Goal: Task Accomplishment & Management: Complete application form

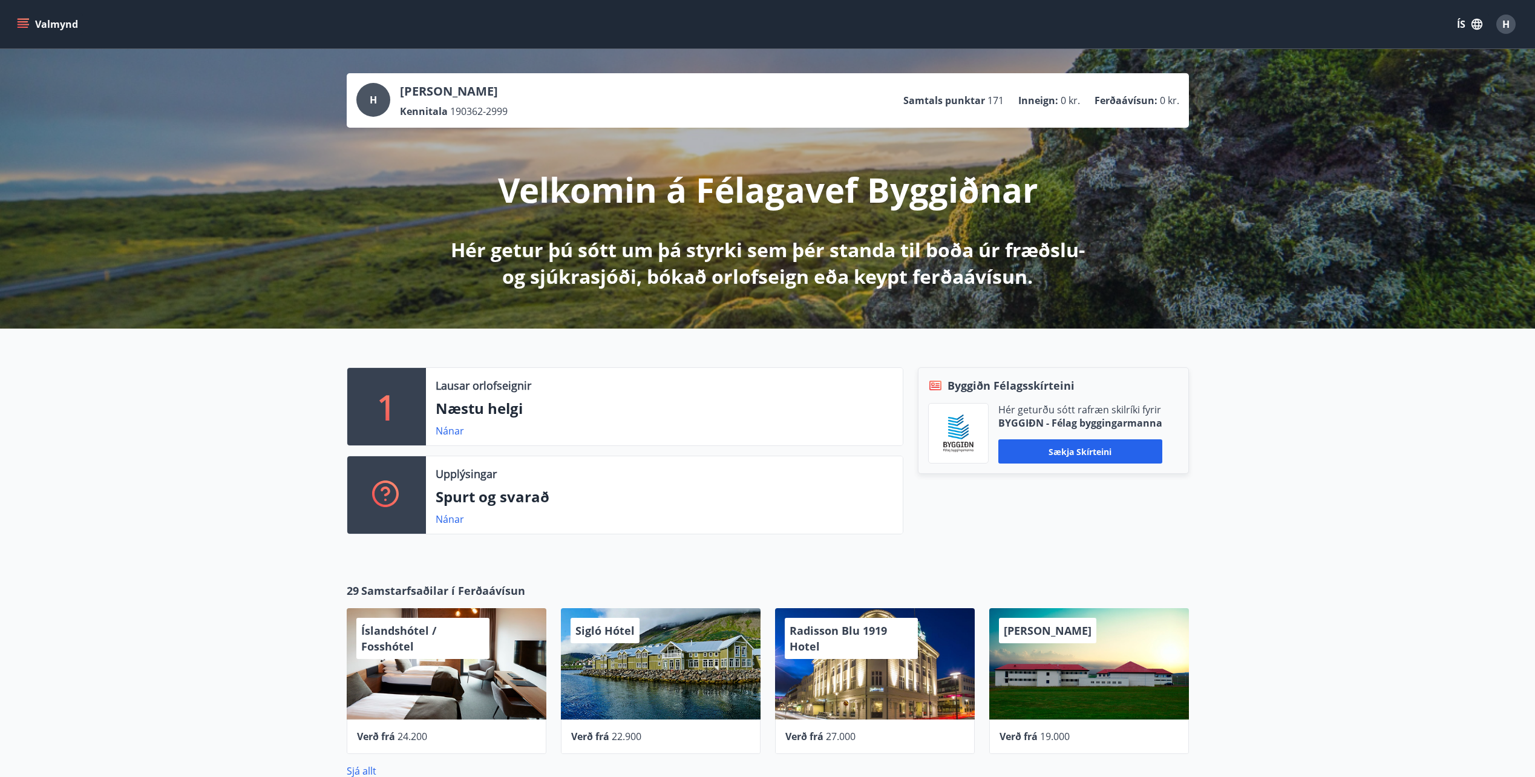
click at [26, 25] on icon "menu" at bounding box center [23, 24] width 12 height 12
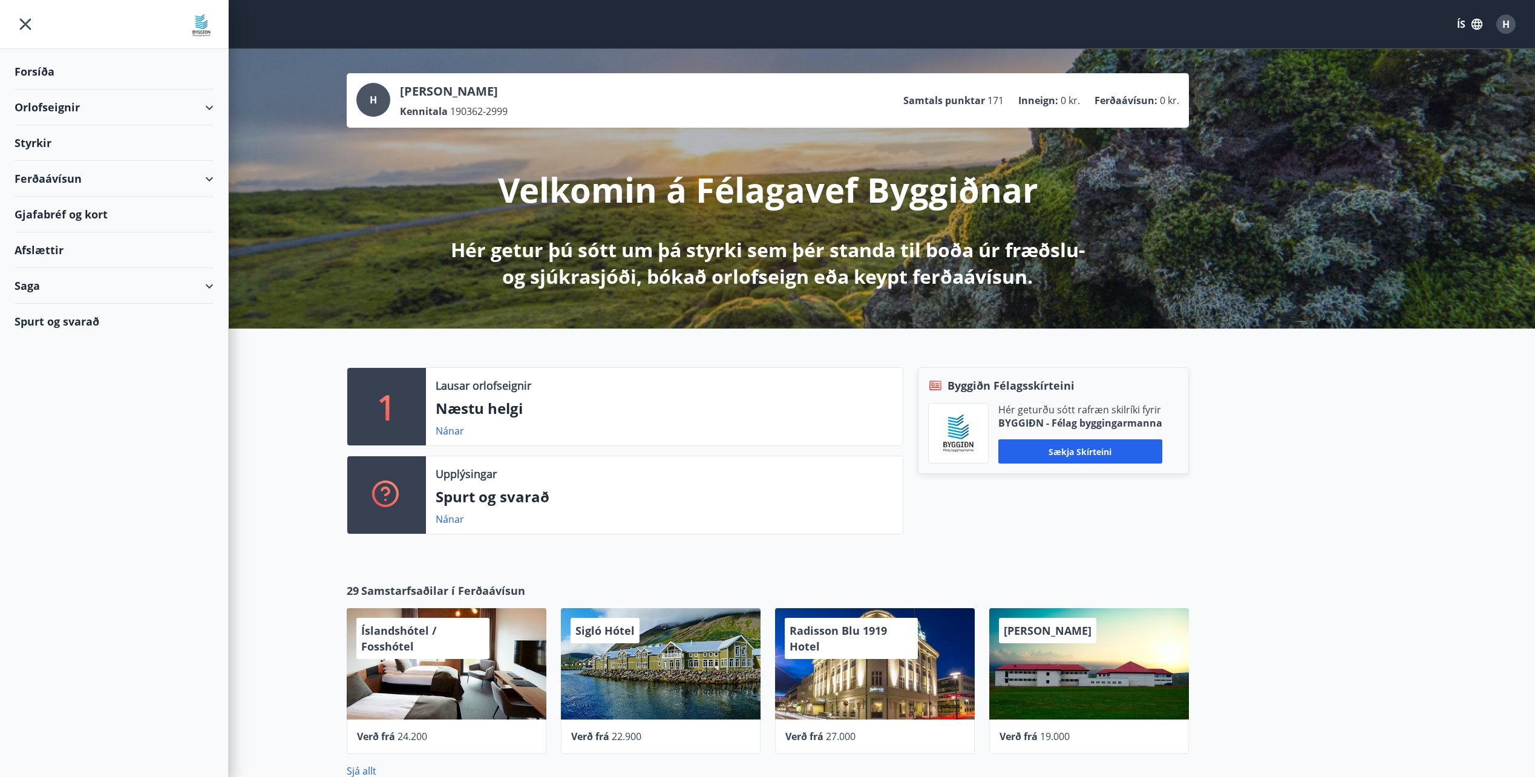
click at [53, 140] on div "Styrkir" at bounding box center [114, 143] width 199 height 36
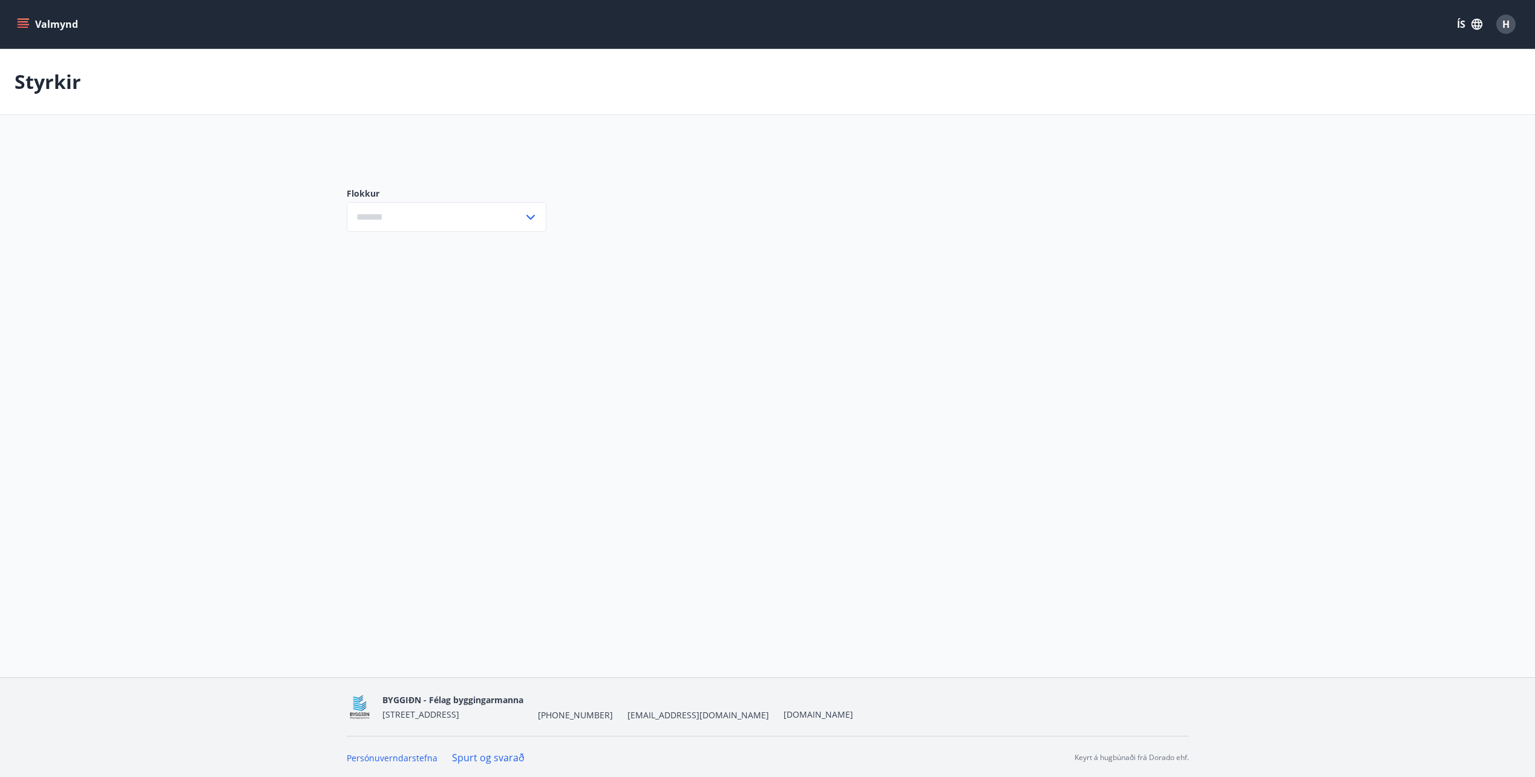
type input "***"
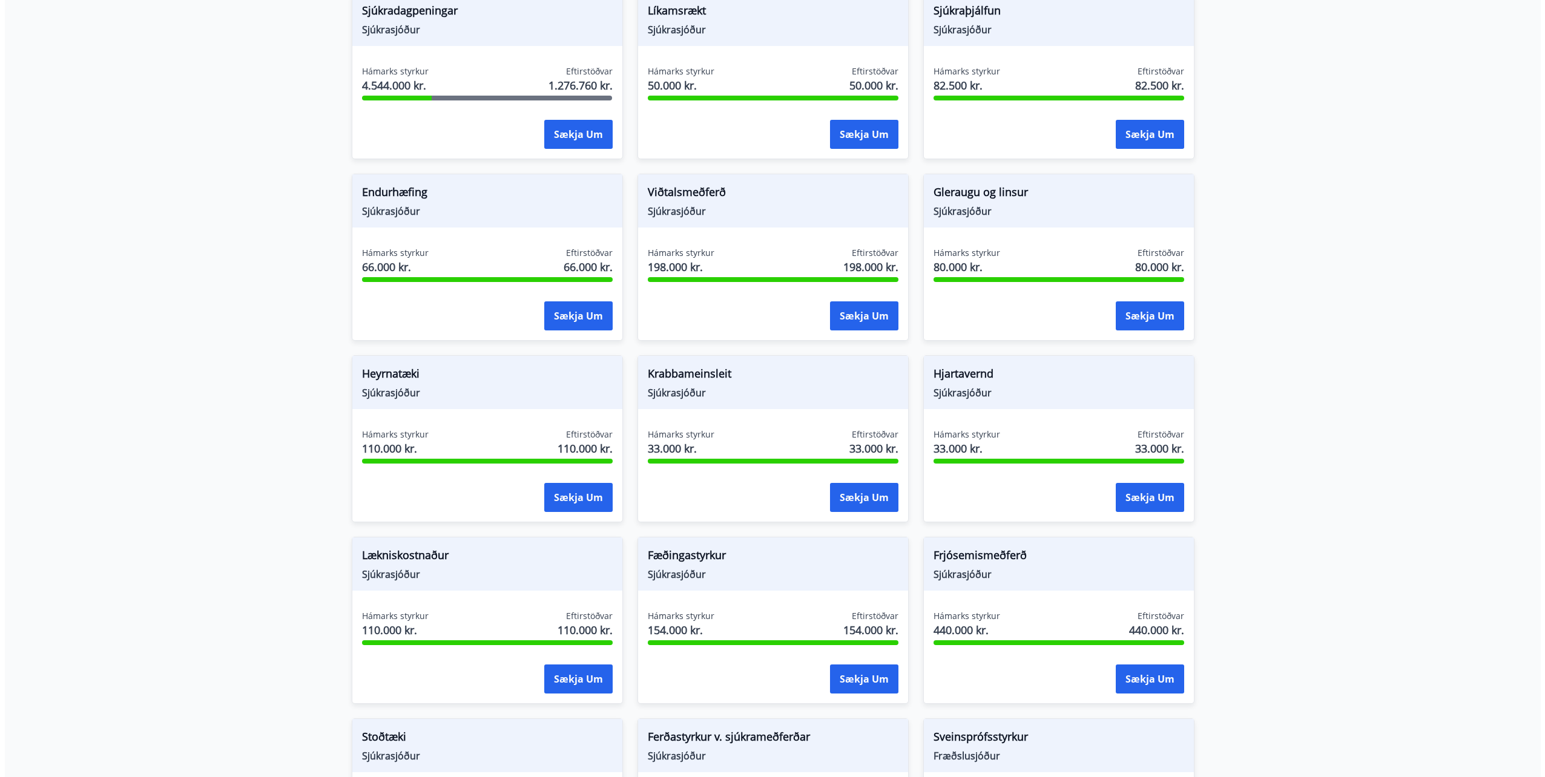
scroll to position [666, 0]
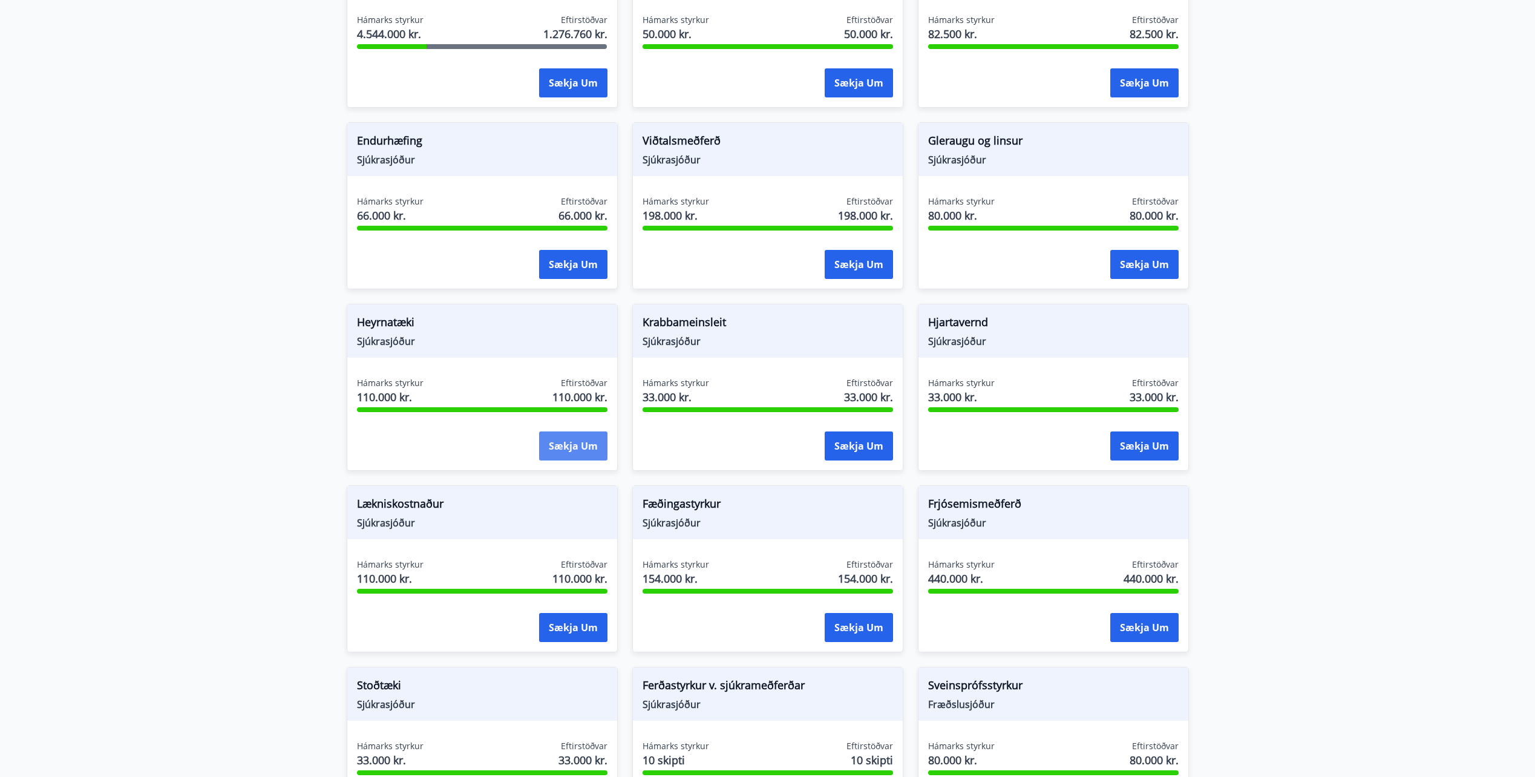
click at [569, 454] on button "Sækja um" at bounding box center [573, 446] width 68 height 29
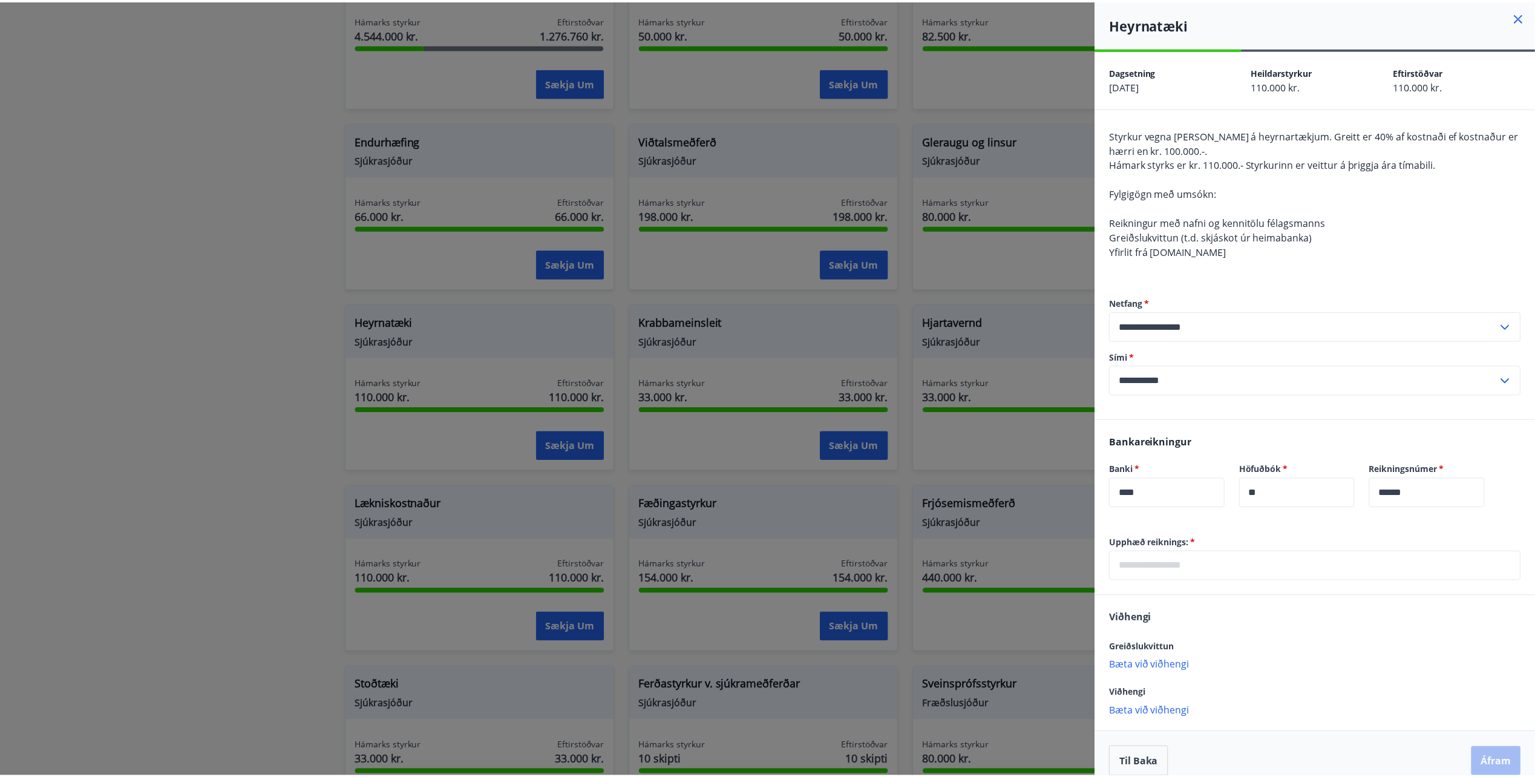
scroll to position [15, 0]
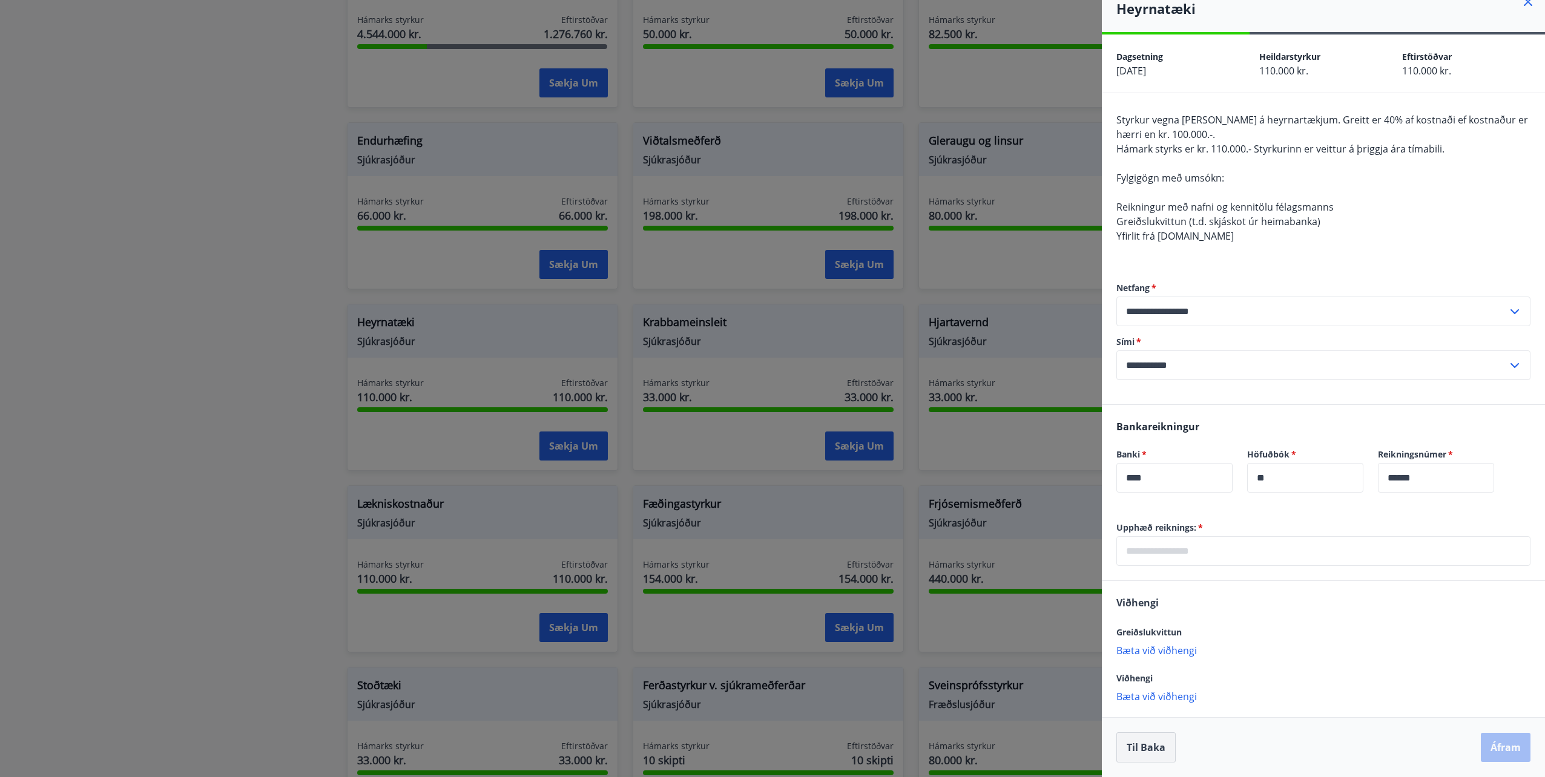
click at [1134, 753] on button "Til baka" at bounding box center [1145, 747] width 59 height 30
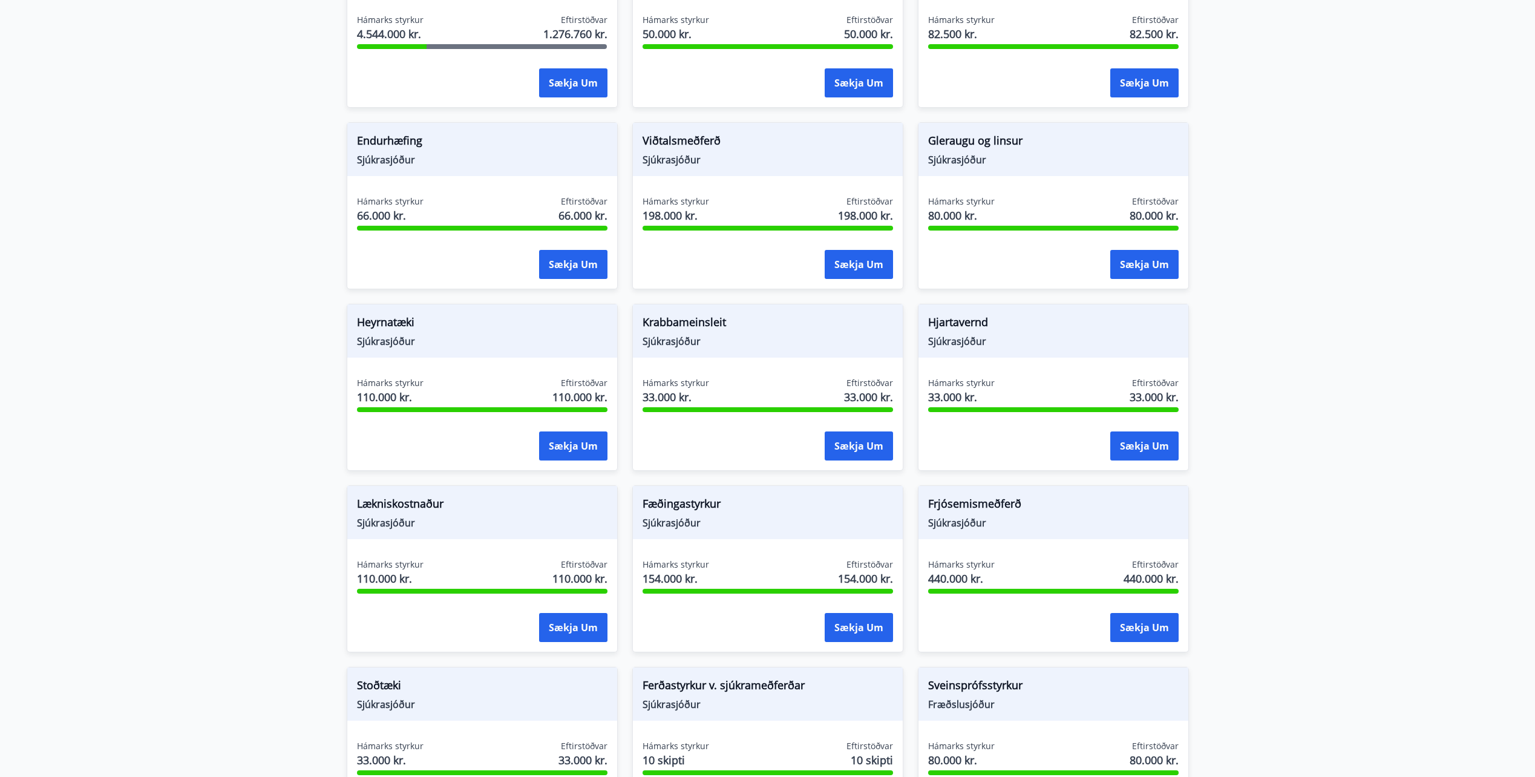
scroll to position [0, 0]
